Goal: Navigation & Orientation: Find specific page/section

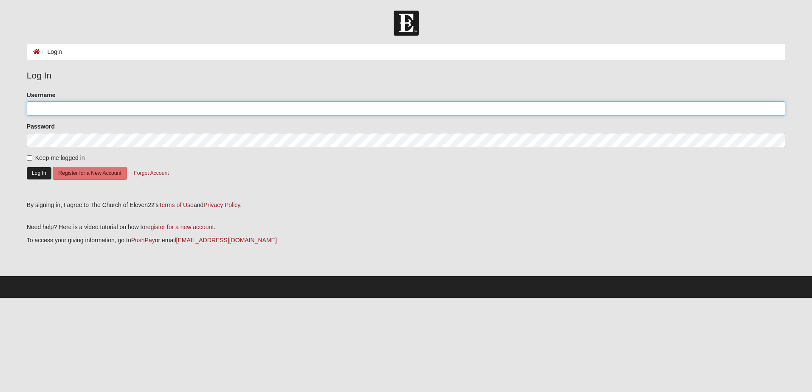
type input "LindaLindenmoyer"
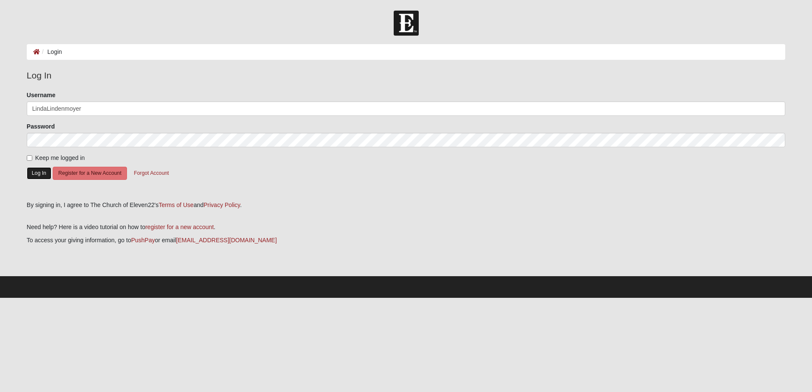
click at [44, 173] on button "Log In" at bounding box center [39, 173] width 25 height 12
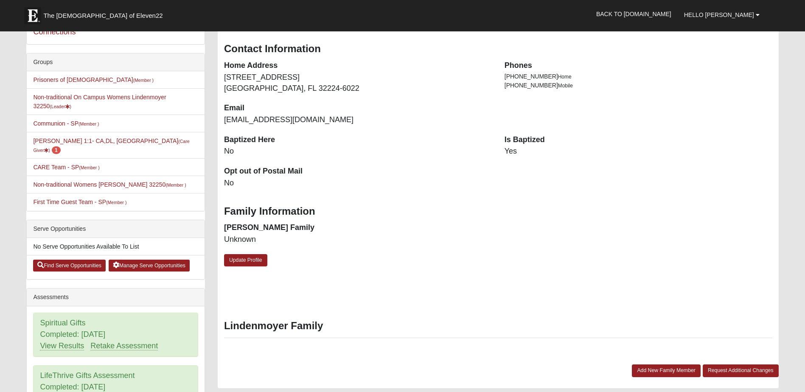
scroll to position [127, 0]
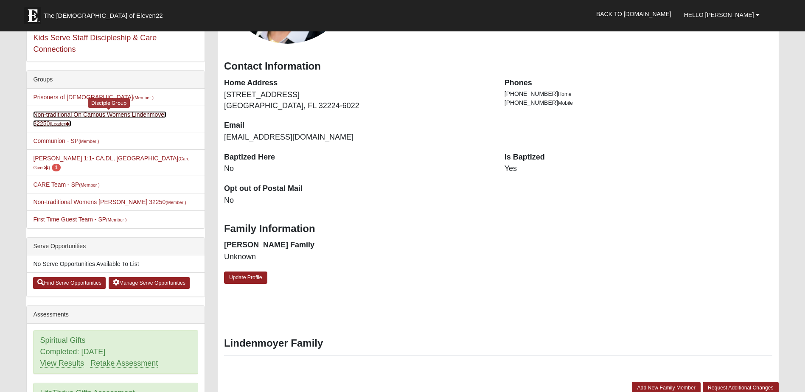
click at [159, 114] on link "Non-traditional On Campus Womens Lindenmoyer 32250 (Leader )" at bounding box center [99, 119] width 133 height 16
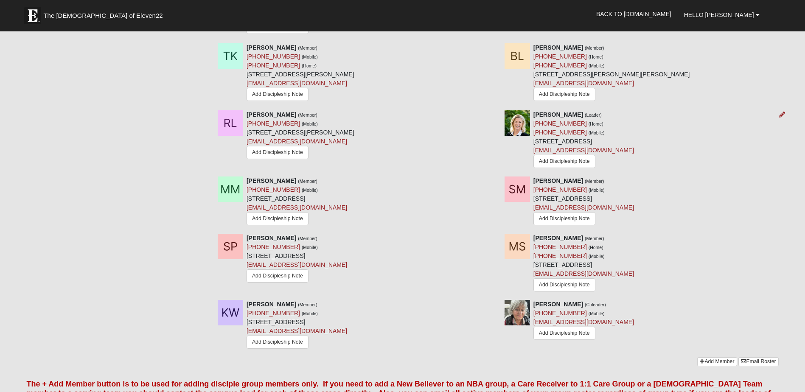
scroll to position [807, 0]
